Goal: Information Seeking & Learning: Learn about a topic

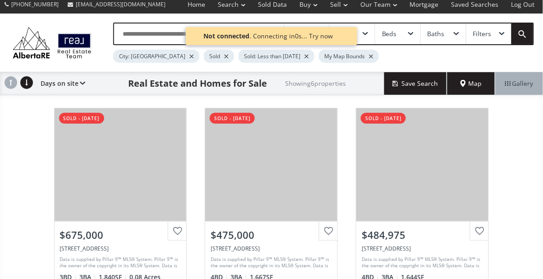
click at [471, 82] on span "Map" at bounding box center [471, 83] width 22 height 9
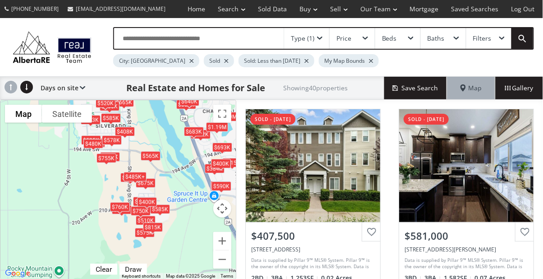
click at [317, 43] on div "Type (1)" at bounding box center [306, 38] width 45 height 21
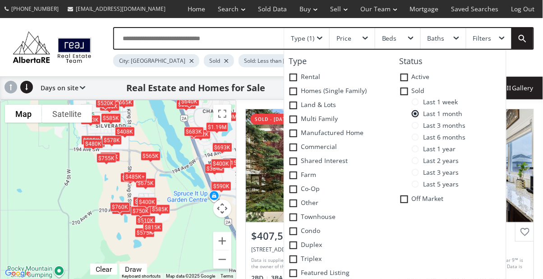
click at [415, 98] on span at bounding box center [415, 101] width 7 height 7
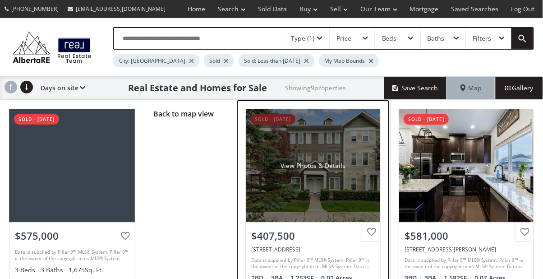
click at [337, 229] on div "$407,500" at bounding box center [313, 236] width 124 height 14
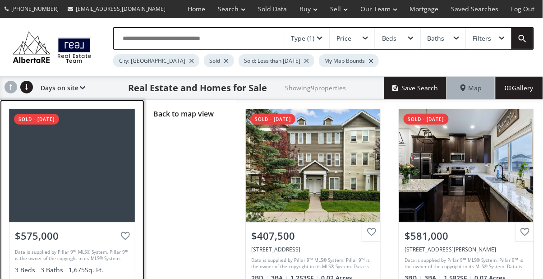
click at [82, 165] on div at bounding box center [71, 165] width 125 height 113
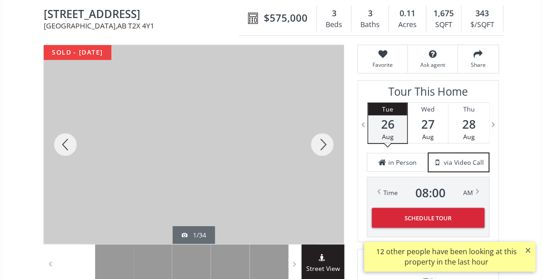
scroll to position [90, 0]
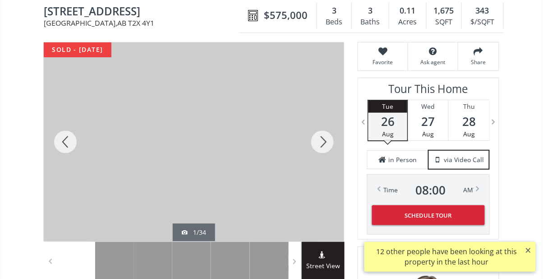
click at [329, 143] on div at bounding box center [322, 141] width 43 height 199
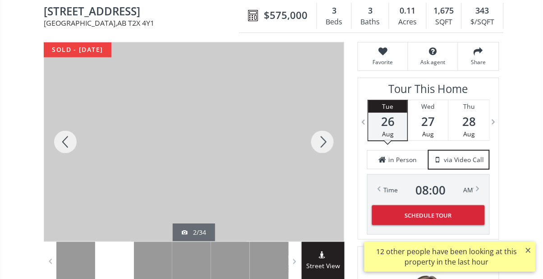
click at [326, 146] on div at bounding box center [322, 141] width 43 height 199
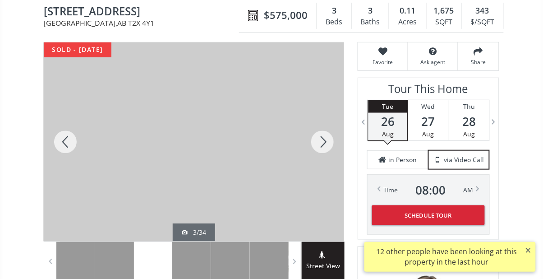
click at [325, 150] on div at bounding box center [322, 141] width 43 height 199
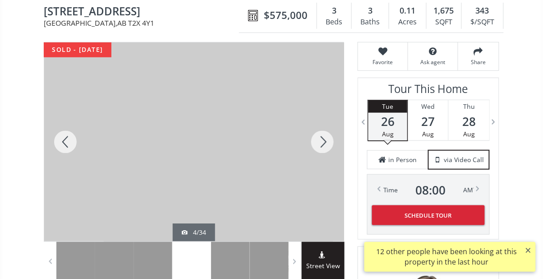
click at [330, 142] on div at bounding box center [322, 141] width 43 height 199
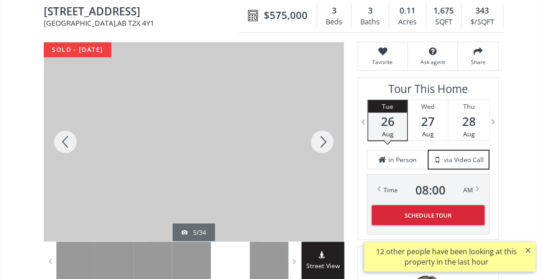
click at [328, 141] on div at bounding box center [322, 141] width 43 height 199
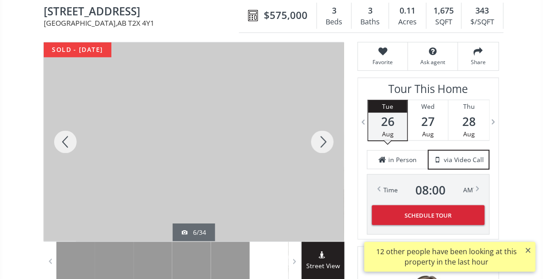
click at [328, 143] on div at bounding box center [322, 141] width 43 height 199
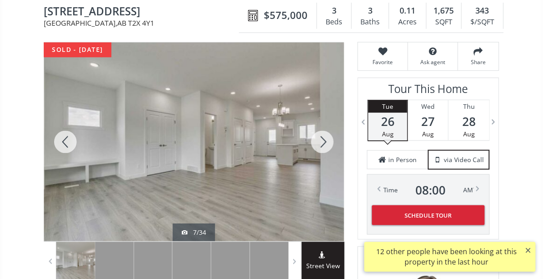
click at [329, 143] on div at bounding box center [322, 141] width 43 height 199
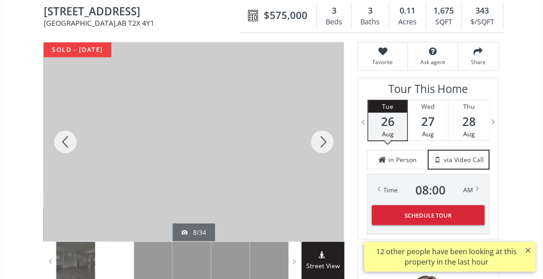
click at [329, 145] on div at bounding box center [322, 141] width 43 height 199
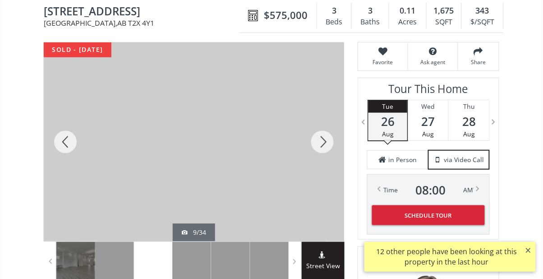
click at [331, 144] on div at bounding box center [322, 141] width 43 height 199
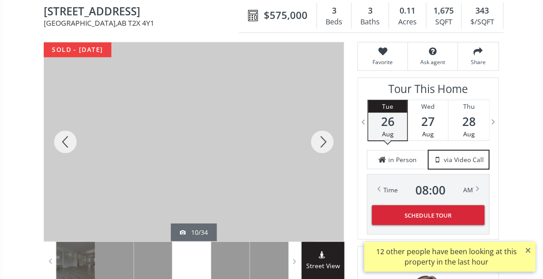
click at [329, 143] on div at bounding box center [322, 141] width 43 height 199
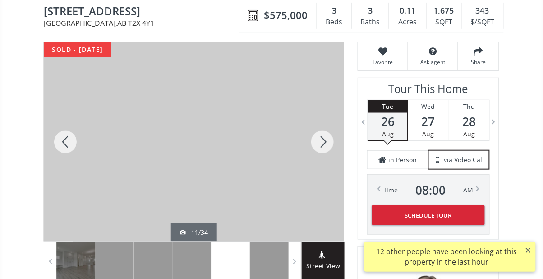
click at [330, 141] on div at bounding box center [322, 141] width 43 height 199
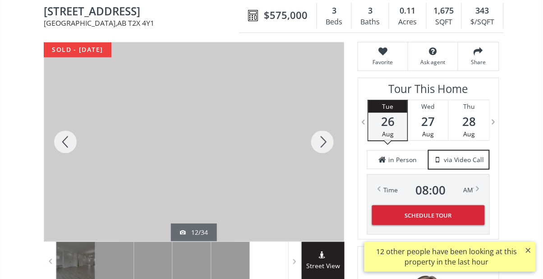
click at [327, 142] on div at bounding box center [322, 141] width 43 height 199
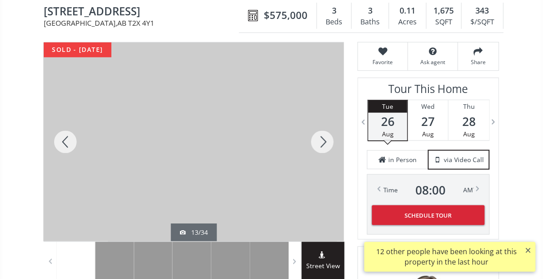
click at [327, 143] on div at bounding box center [322, 141] width 43 height 199
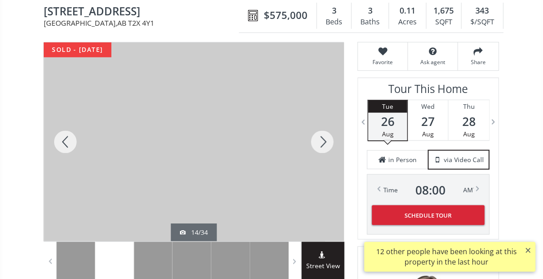
click at [327, 145] on div at bounding box center [322, 141] width 43 height 199
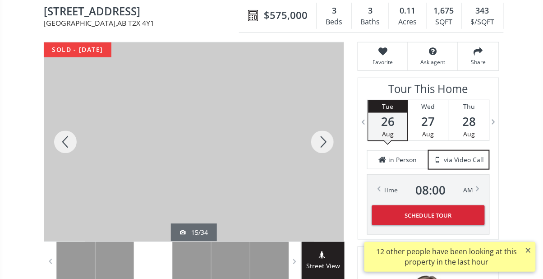
click at [328, 145] on div at bounding box center [322, 141] width 43 height 199
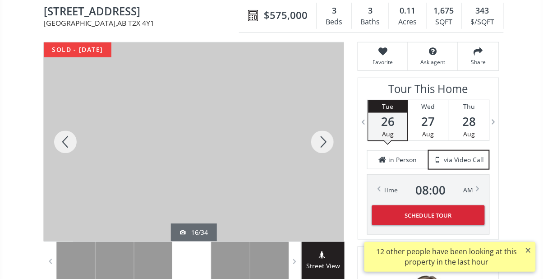
click at [328, 144] on div at bounding box center [322, 141] width 43 height 199
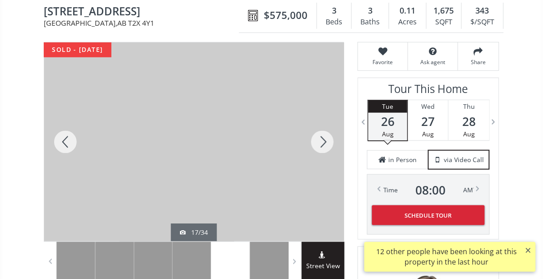
click at [330, 140] on div at bounding box center [322, 141] width 43 height 199
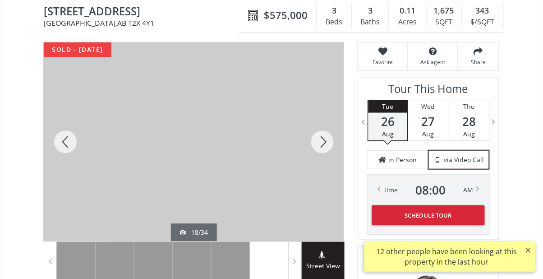
click at [64, 146] on div at bounding box center [65, 141] width 43 height 199
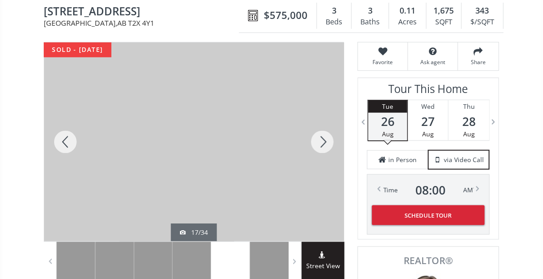
click at [327, 142] on div at bounding box center [322, 141] width 43 height 199
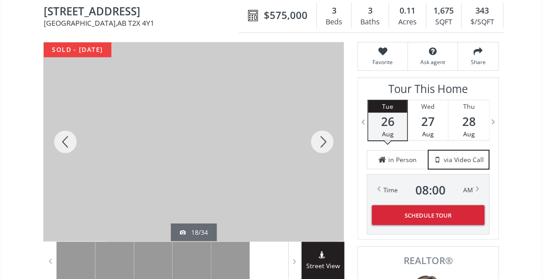
click at [322, 146] on div at bounding box center [322, 141] width 43 height 199
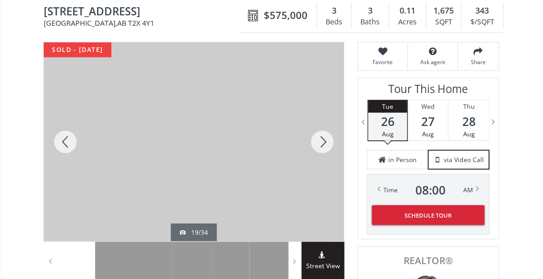
click at [319, 148] on div at bounding box center [322, 141] width 43 height 199
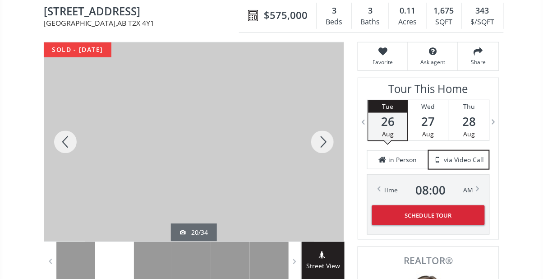
click at [318, 149] on div at bounding box center [322, 141] width 43 height 199
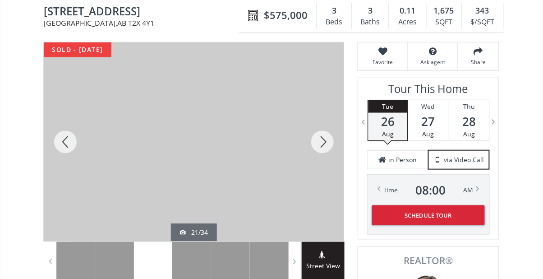
click at [316, 148] on div at bounding box center [322, 141] width 43 height 199
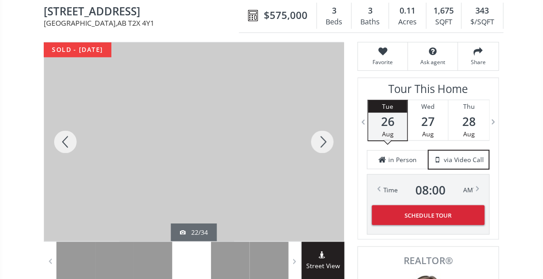
click at [318, 146] on div at bounding box center [322, 141] width 43 height 199
click at [318, 144] on div at bounding box center [322, 141] width 43 height 199
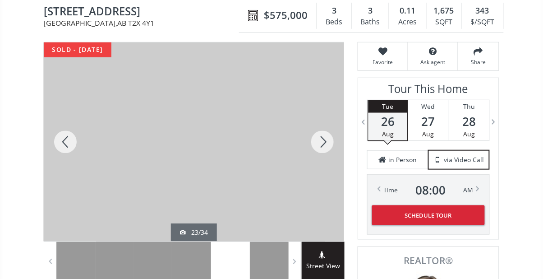
click at [316, 145] on div at bounding box center [322, 141] width 43 height 199
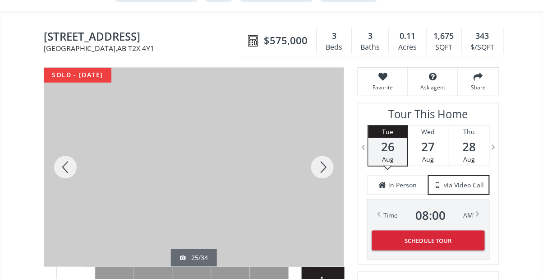
scroll to position [0, 0]
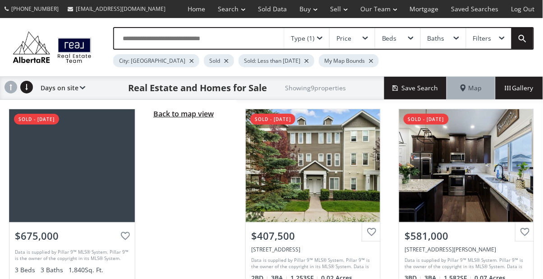
click at [200, 116] on span "Back to map view" at bounding box center [183, 114] width 60 height 10
click at [193, 116] on span "Back to map view" at bounding box center [183, 114] width 60 height 10
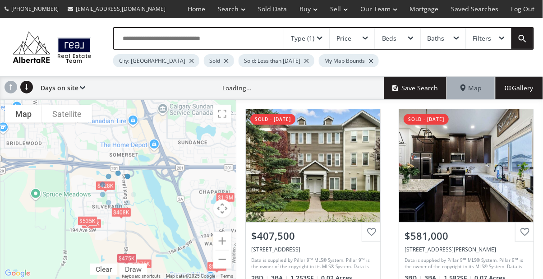
click at [126, 213] on div at bounding box center [118, 190] width 236 height 180
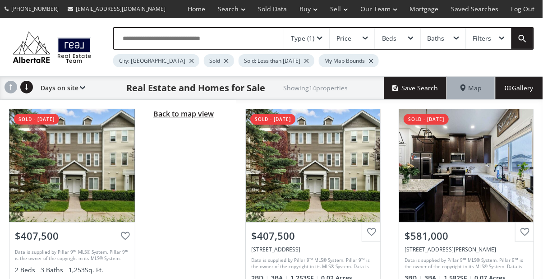
click at [195, 115] on span "Back to map view" at bounding box center [183, 114] width 60 height 10
